Goal: Find specific page/section: Find specific page/section

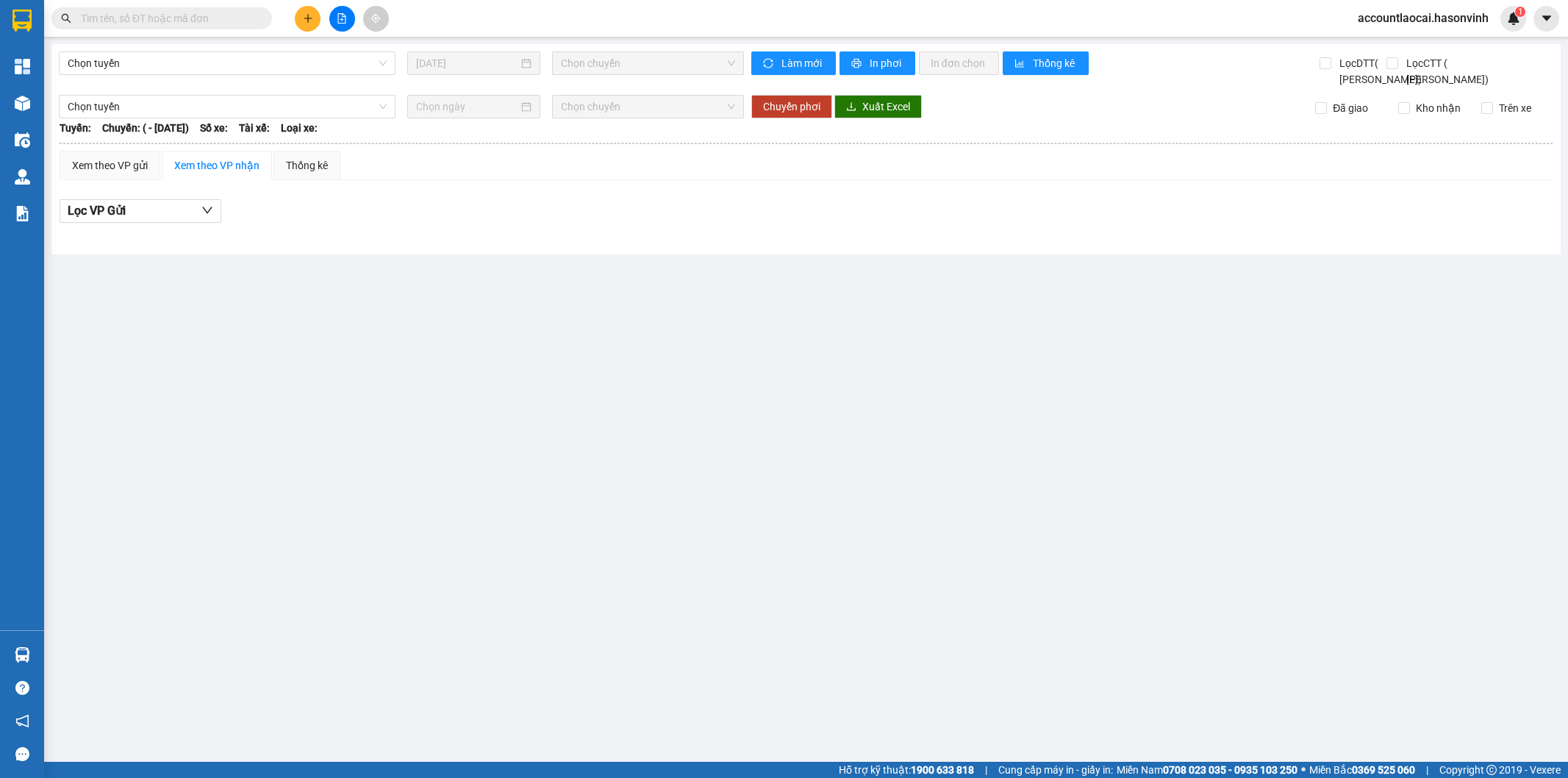
type input "13/09/2025"
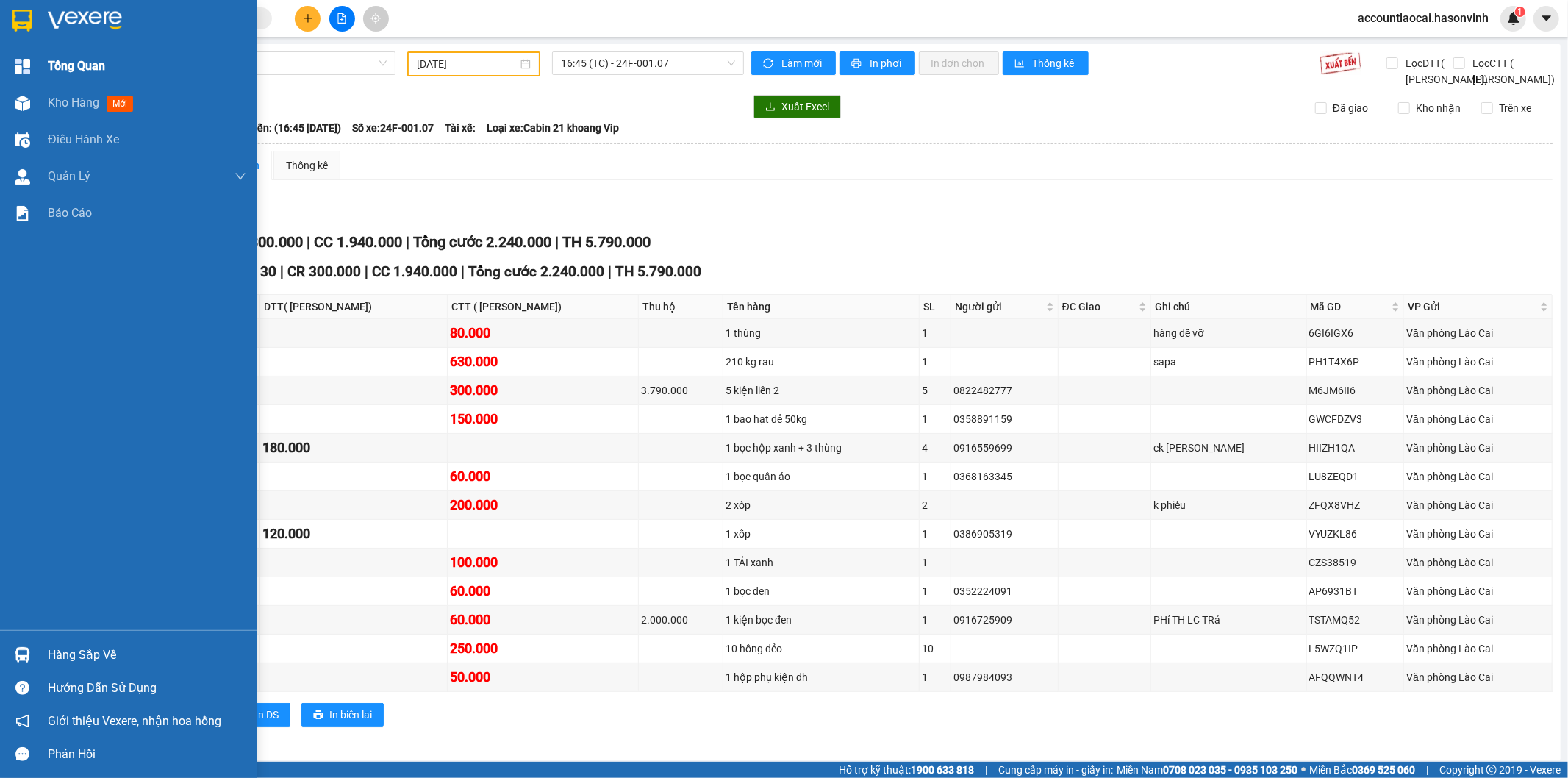
click at [52, 72] on span "Tổng Quan" at bounding box center [76, 66] width 58 height 19
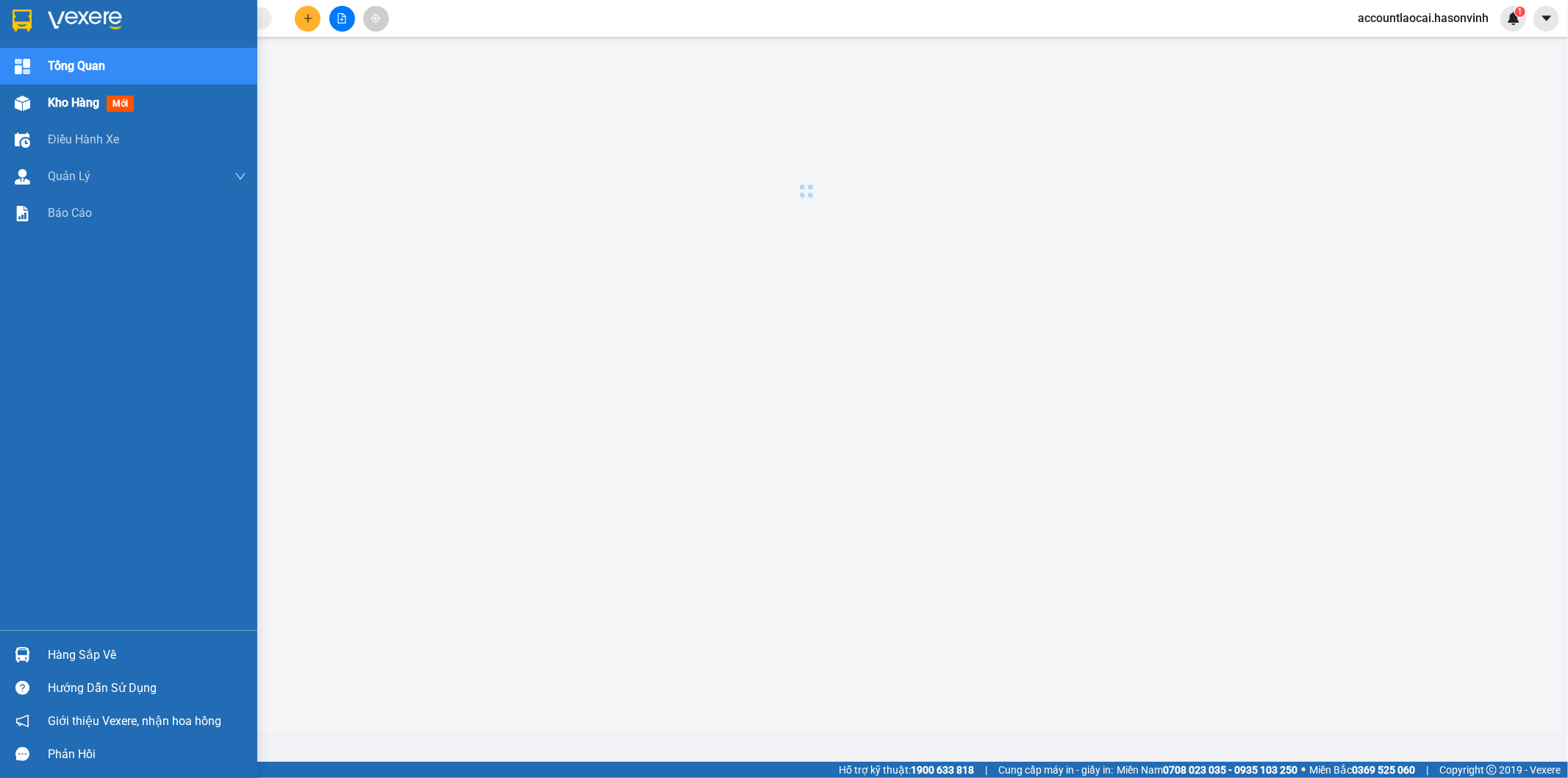
click at [52, 98] on span "Kho hàng" at bounding box center [73, 103] width 52 height 14
